Goal: Find specific page/section: Find specific page/section

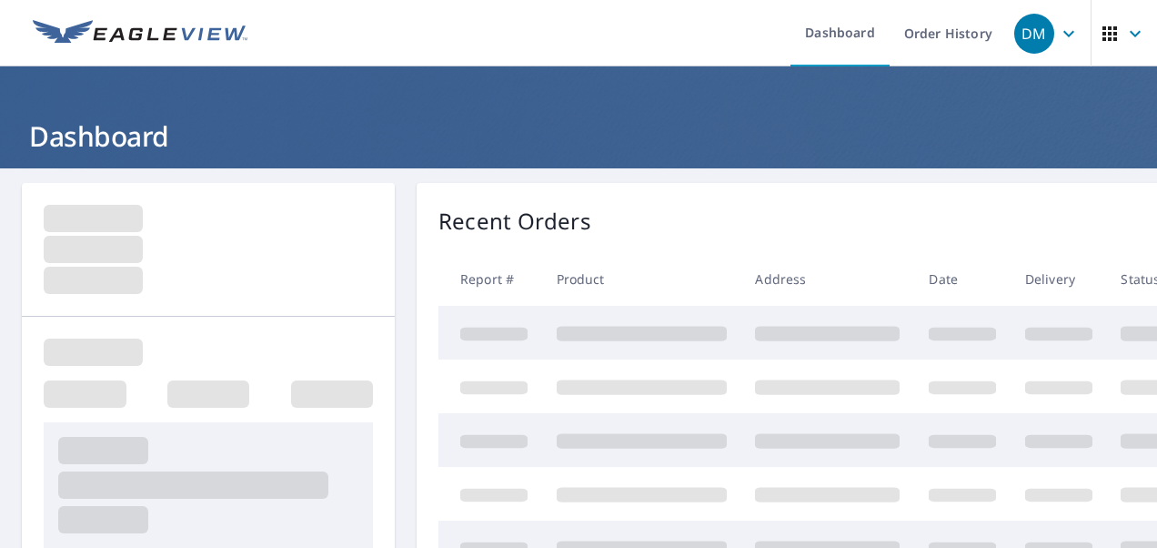
click at [1125, 36] on icon "button" at bounding box center [1136, 34] width 22 height 22
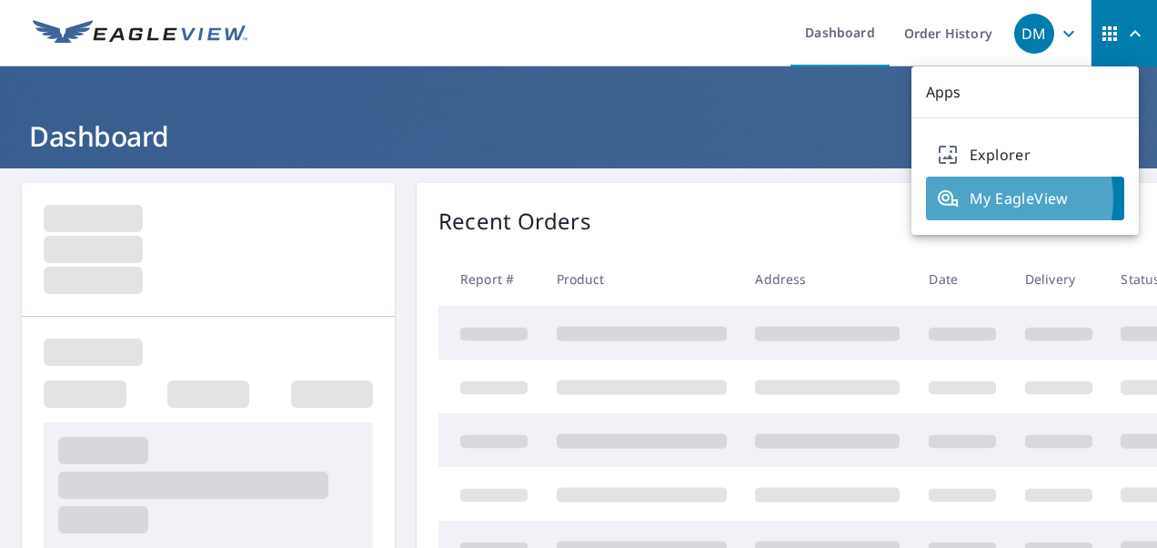
click at [986, 198] on span "My EagleView" at bounding box center [1025, 198] width 177 height 22
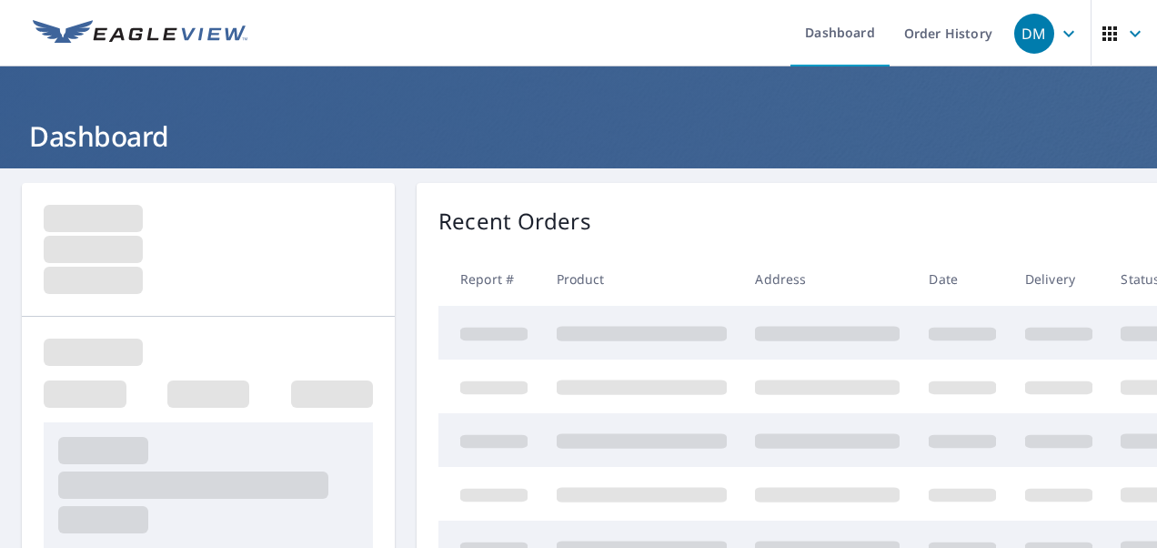
click at [1106, 24] on span "button" at bounding box center [1124, 34] width 51 height 44
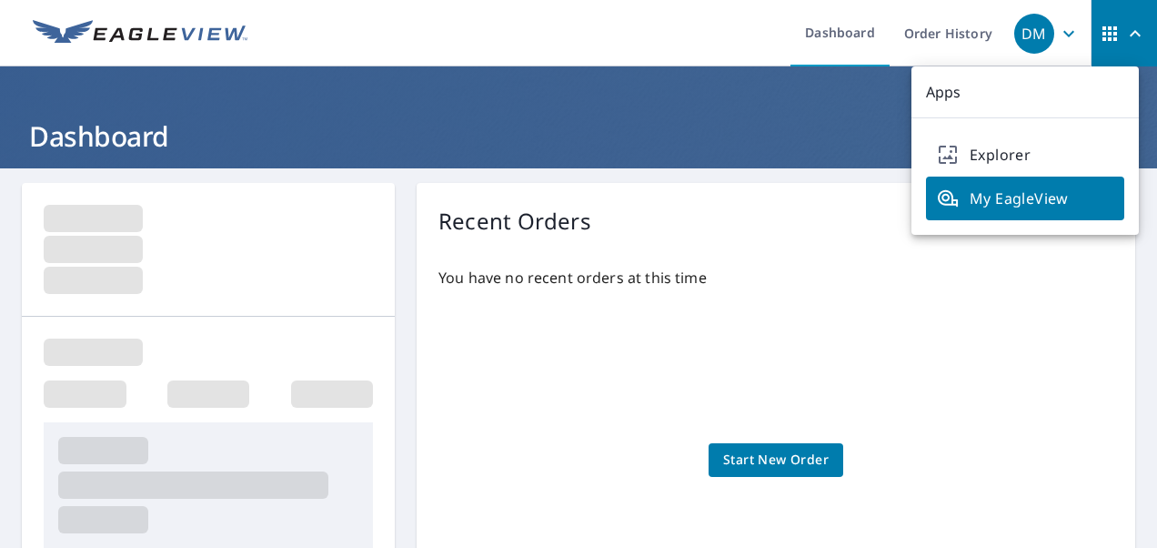
click at [1022, 167] on link "Explorer" at bounding box center [1025, 155] width 198 height 44
